Goal: Navigation & Orientation: Understand site structure

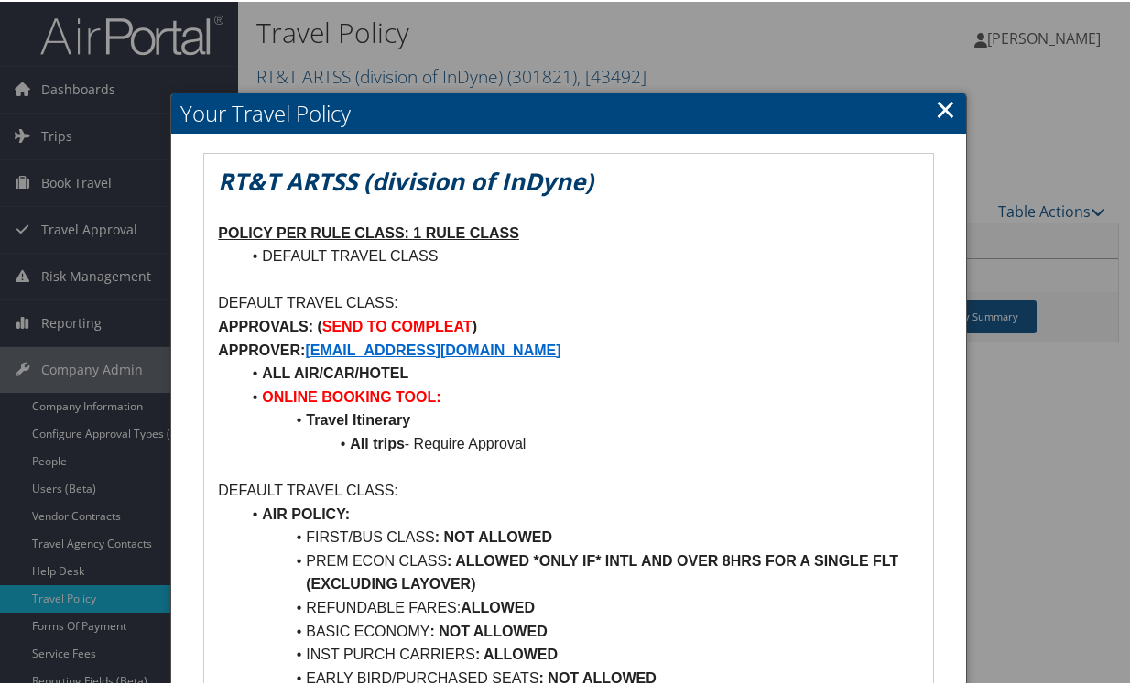
click at [940, 109] on link "×" at bounding box center [945, 107] width 21 height 37
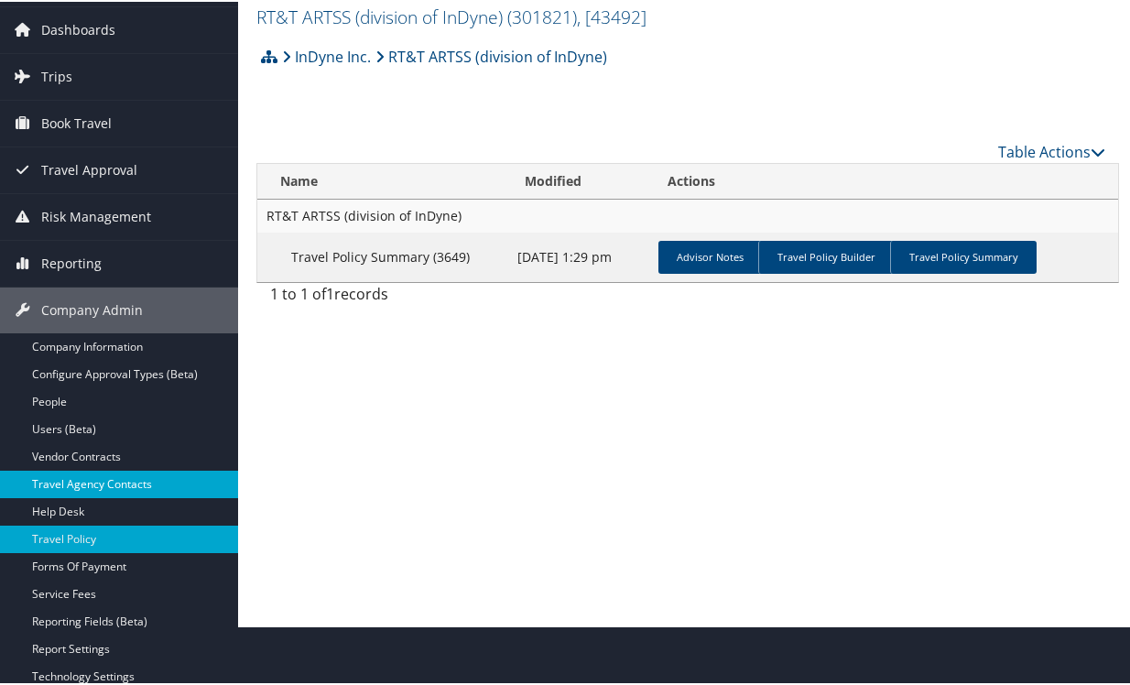
scroll to position [92, 0]
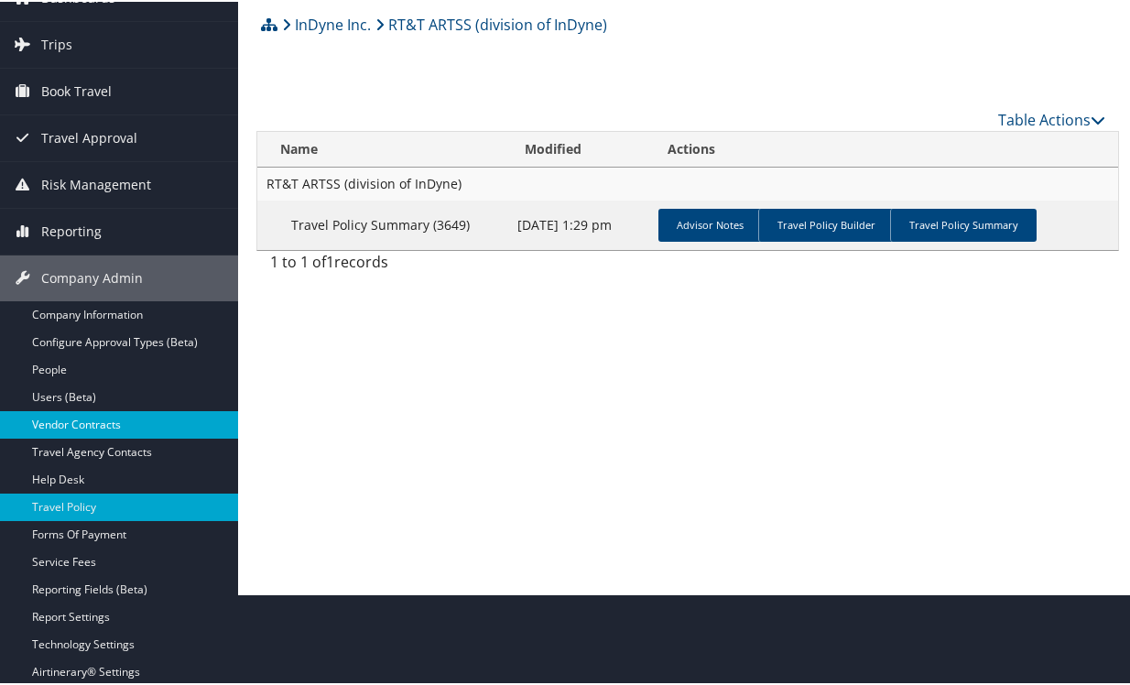
click at [84, 422] on link "Vendor Contracts" at bounding box center [119, 422] width 238 height 27
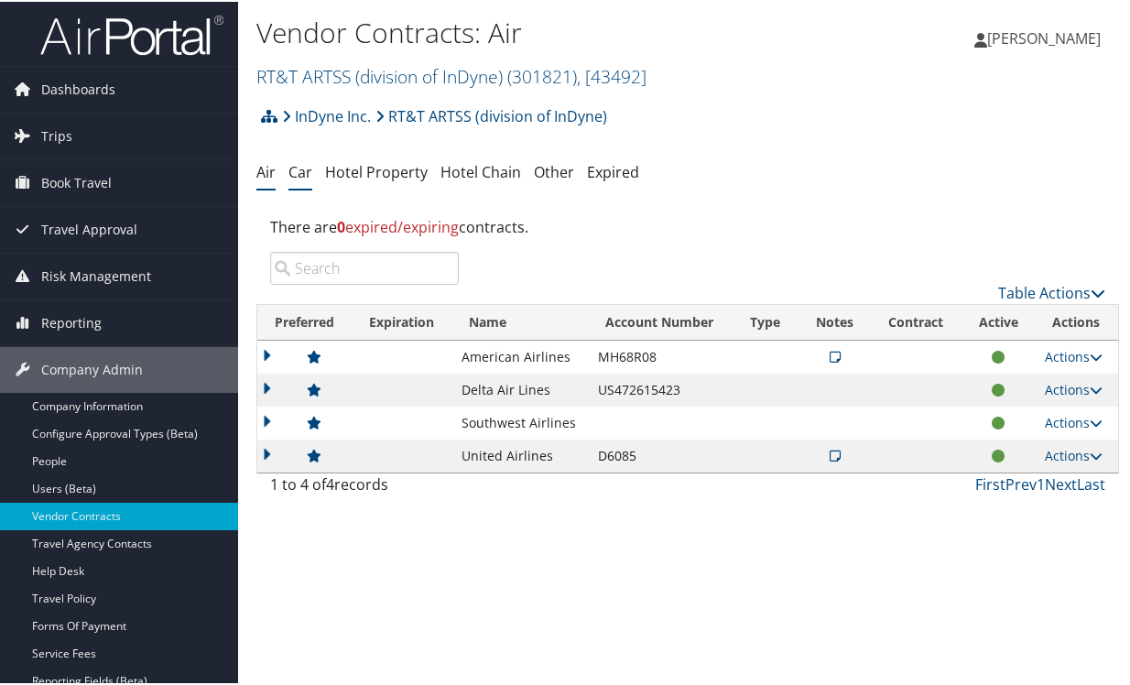
click at [290, 172] on link "Car" at bounding box center [300, 170] width 24 height 20
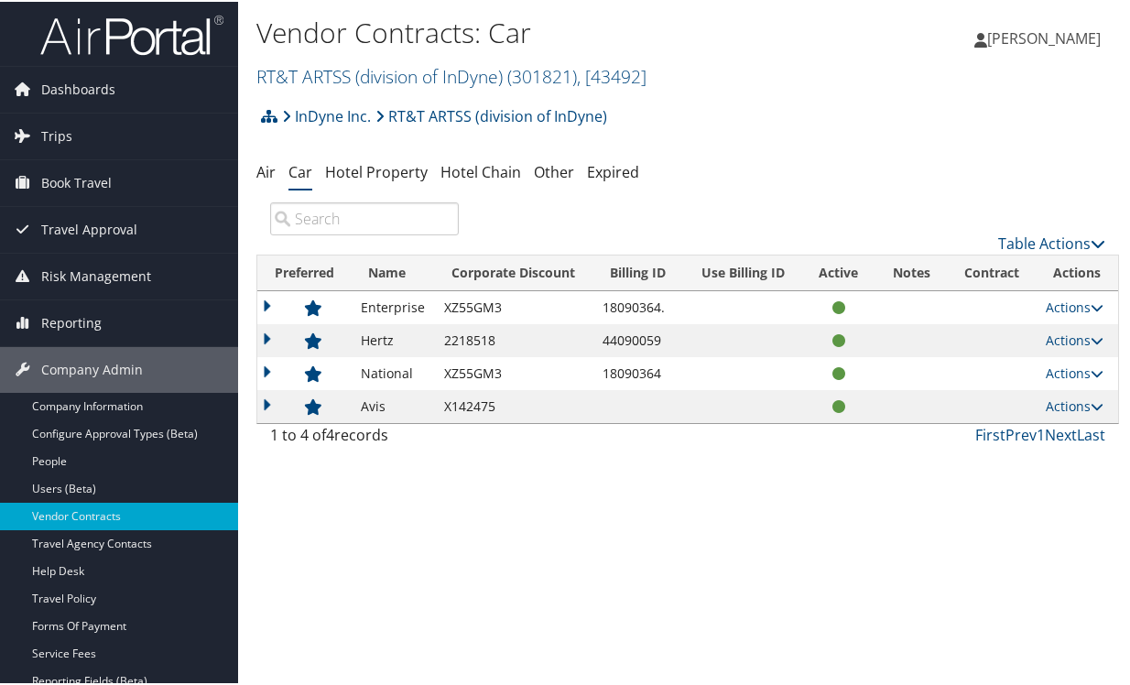
click at [635, 402] on td at bounding box center [638, 404] width 90 height 33
